Goal: Information Seeking & Learning: Learn about a topic

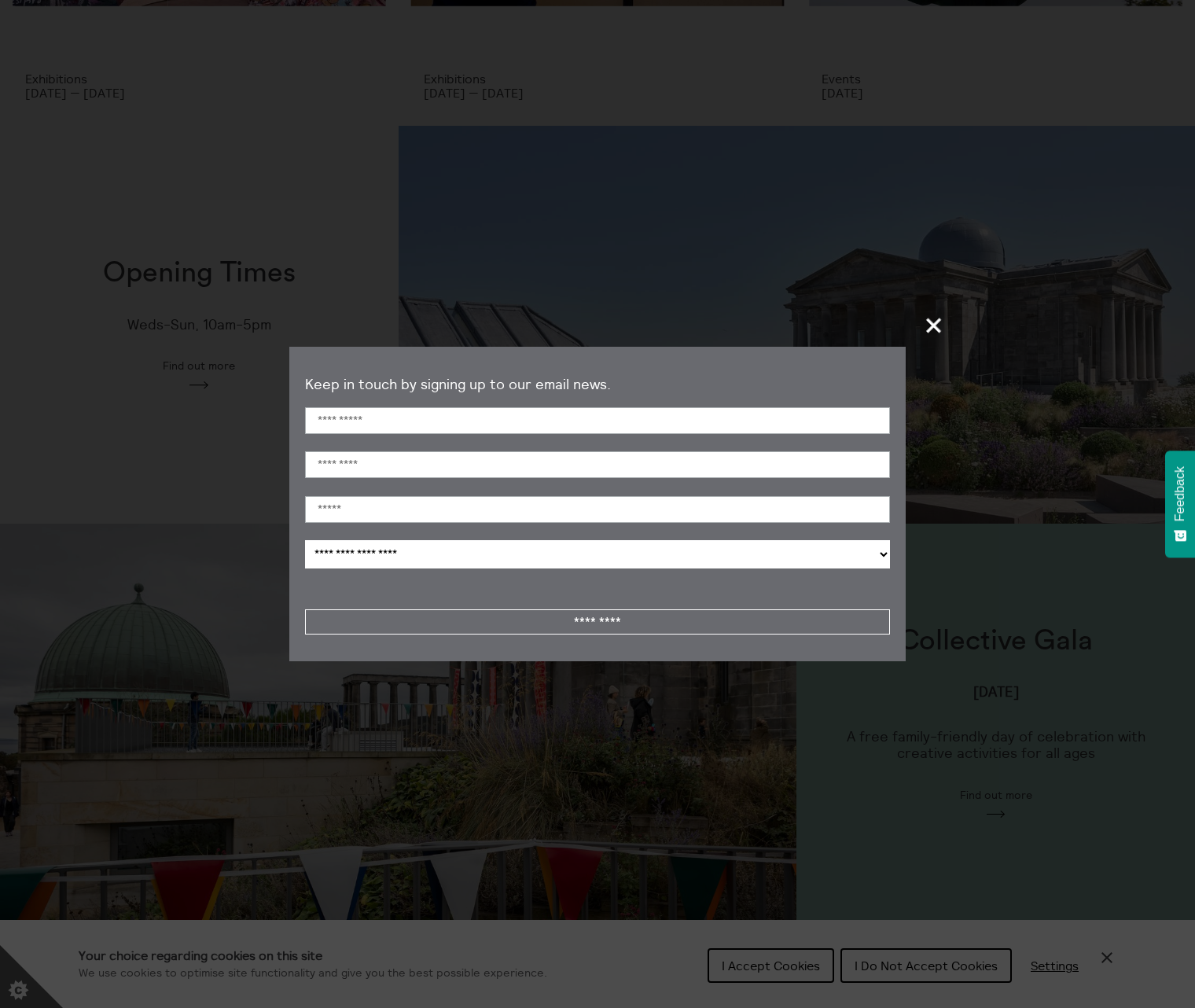
scroll to position [336, 0]
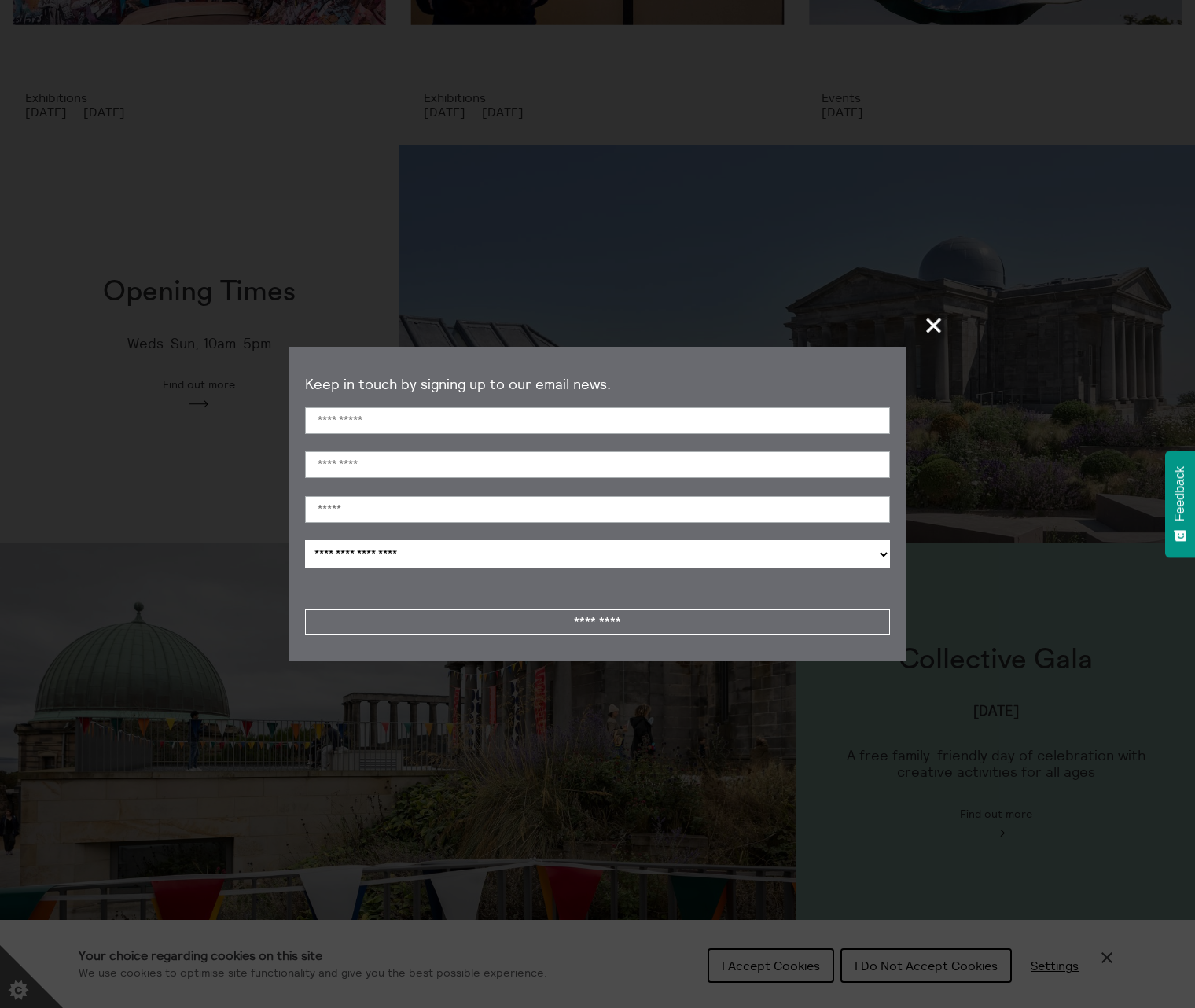
click at [948, 319] on span "+" at bounding box center [935, 325] width 46 height 46
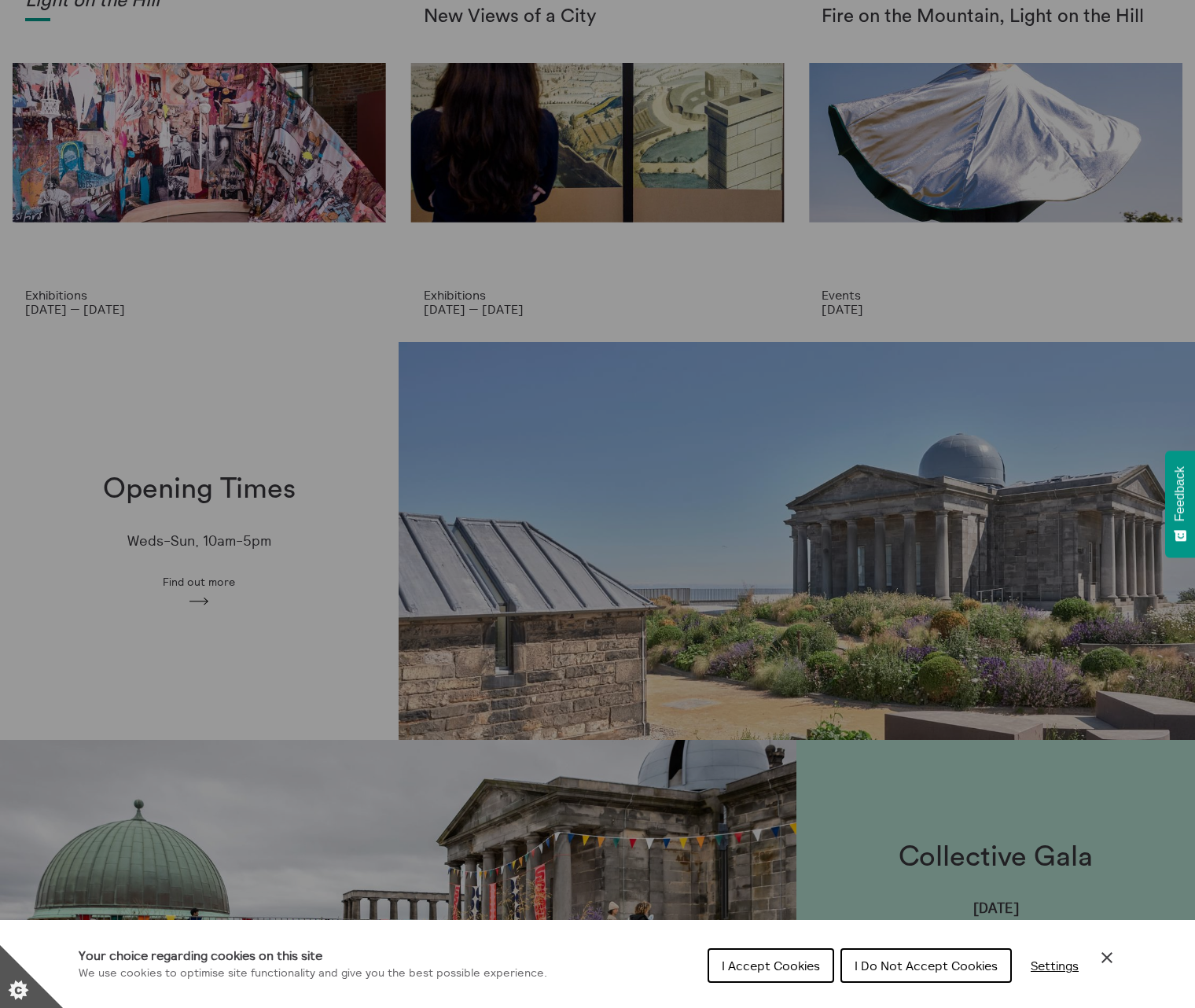
scroll to position [0, 0]
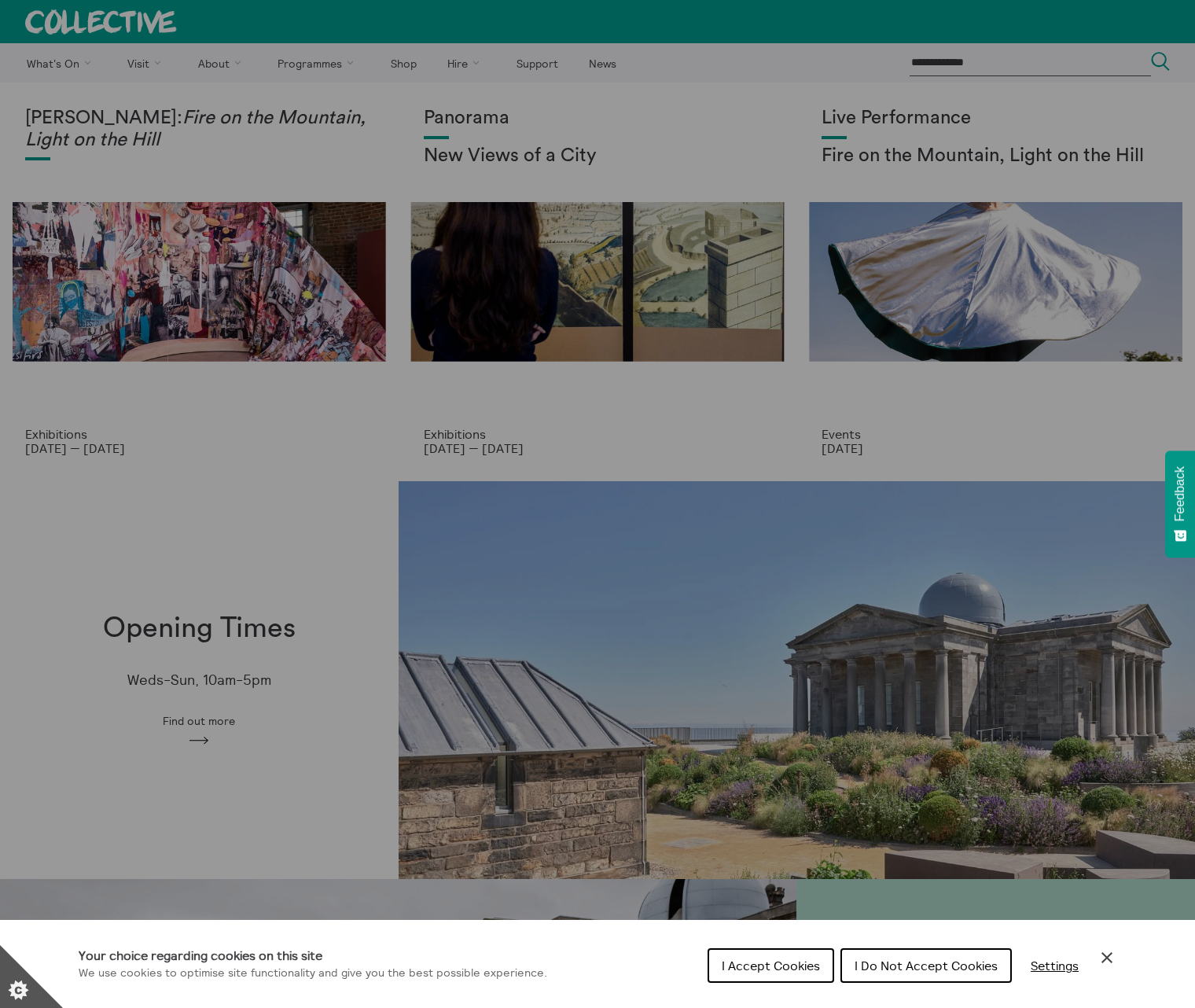
click at [797, 963] on span "I Accept Cookies" at bounding box center [771, 965] width 98 height 15
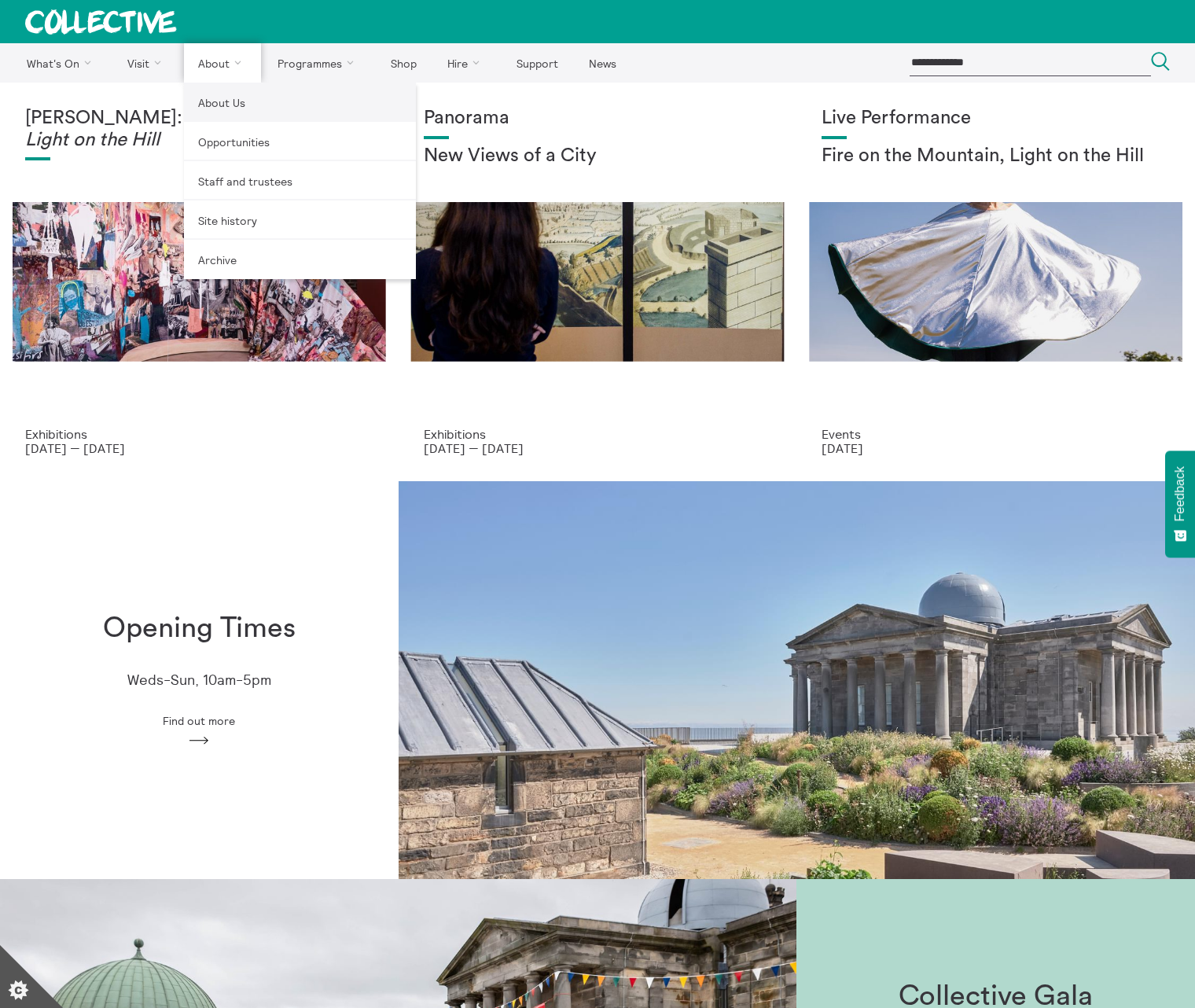
click at [221, 101] on link "About Us" at bounding box center [300, 102] width 232 height 39
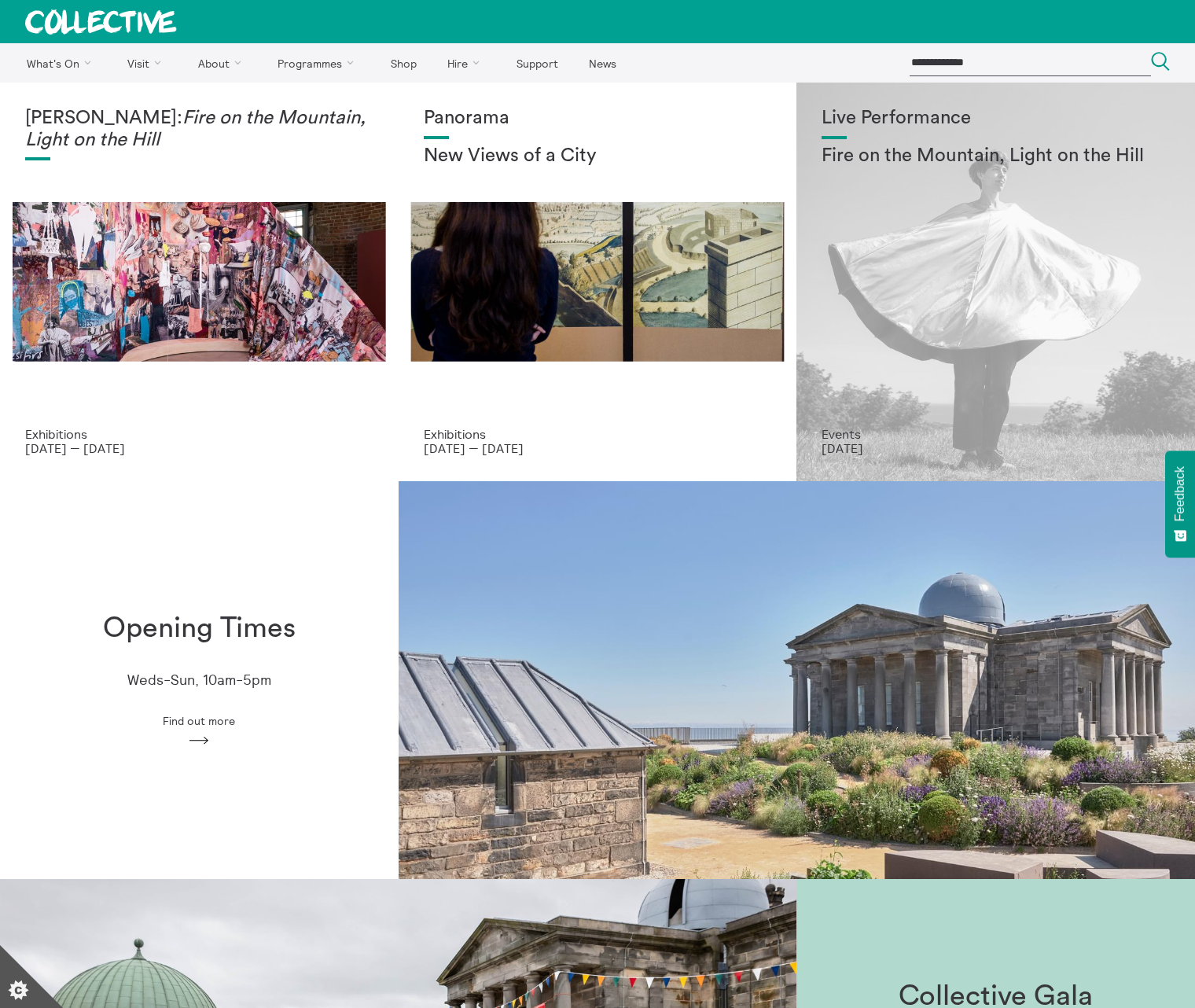
click at [1047, 319] on div "Live Performance Fire on the Mountain, Light on the Hill" at bounding box center [996, 267] width 348 height 319
